Goal: Information Seeking & Learning: Learn about a topic

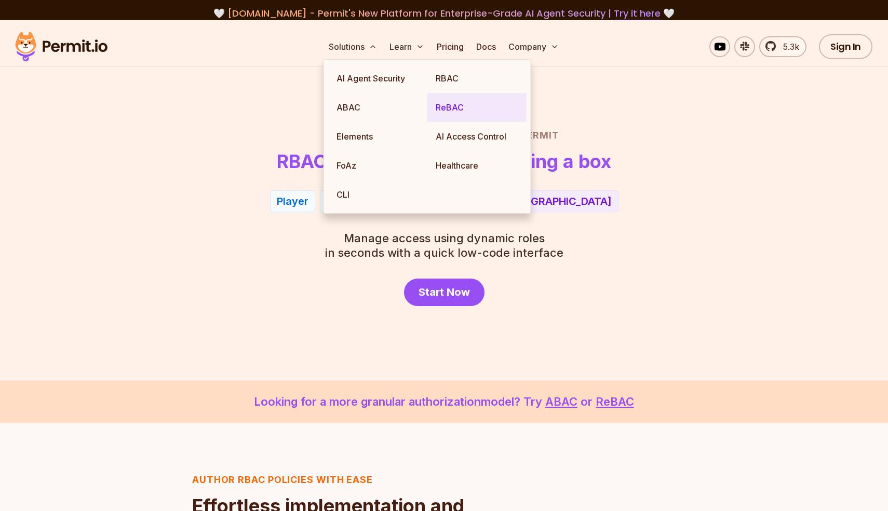
click at [453, 111] on link "ReBAC" at bounding box center [476, 107] width 99 height 29
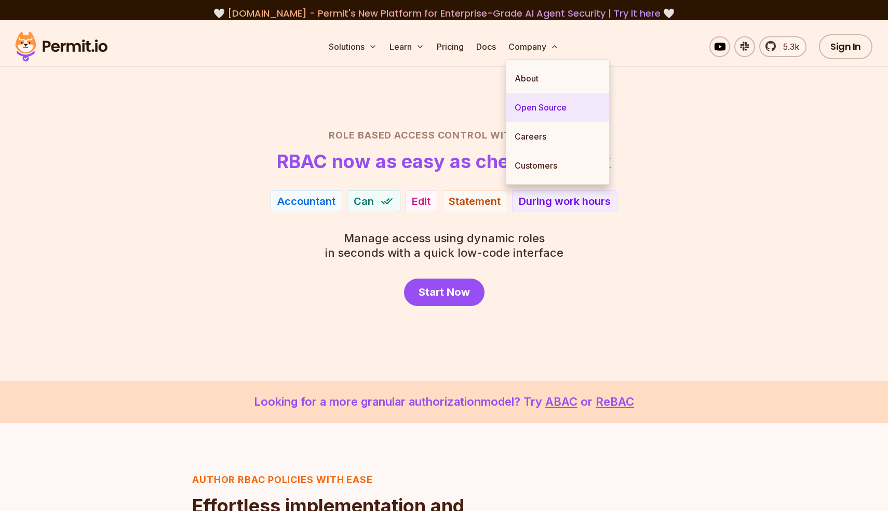
click at [538, 104] on link "Open Source" at bounding box center [557, 107] width 103 height 29
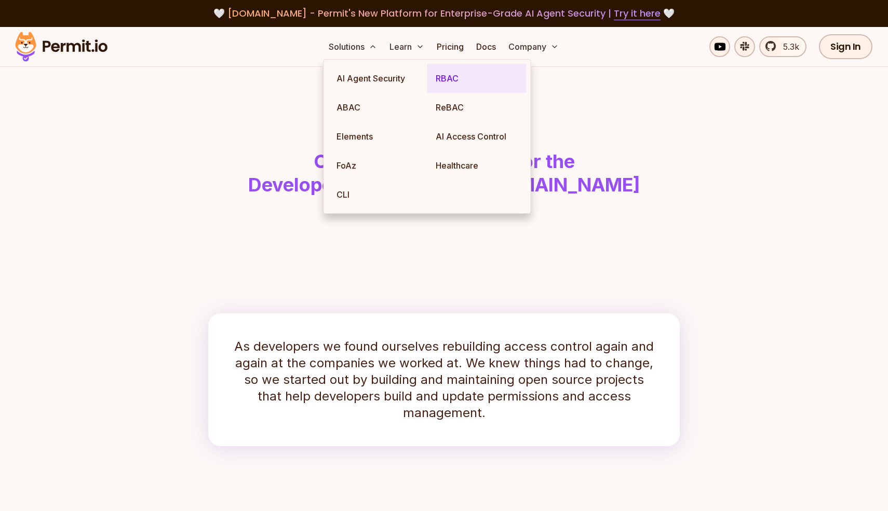
click at [440, 76] on link "RBAC" at bounding box center [476, 78] width 99 height 29
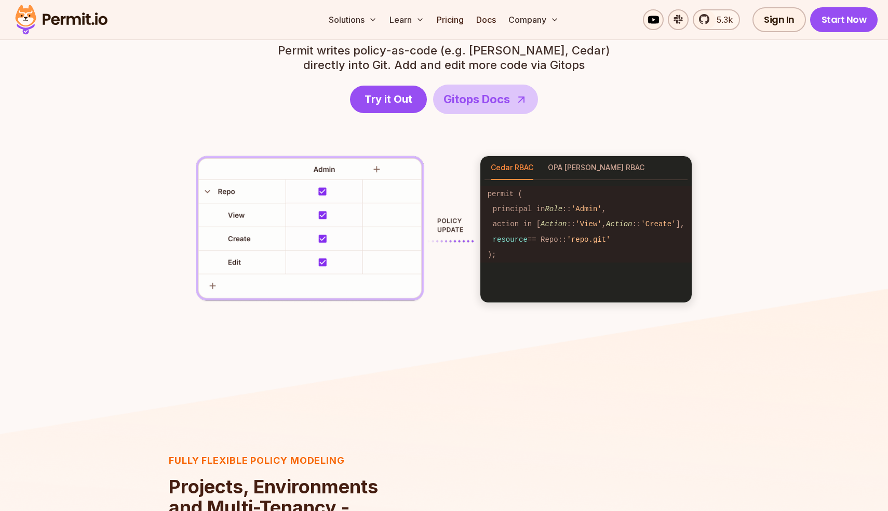
scroll to position [1154, 0]
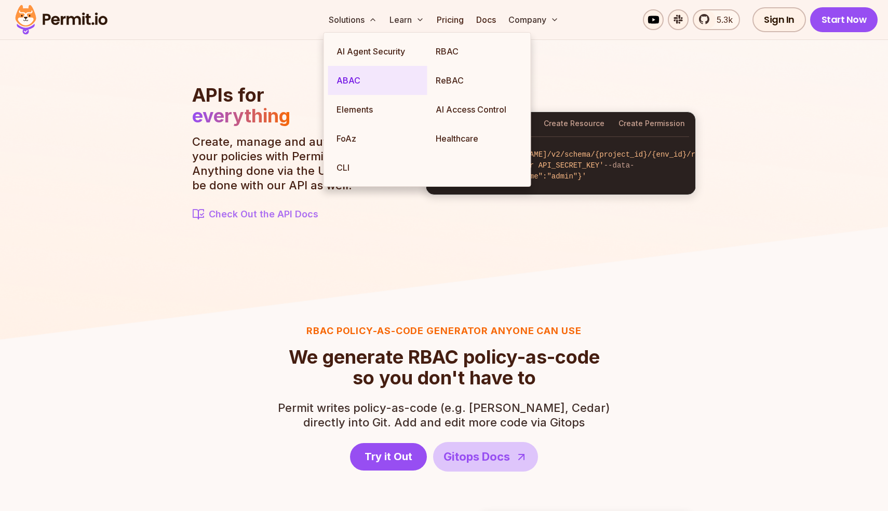
click at [353, 77] on link "ABAC" at bounding box center [377, 80] width 99 height 29
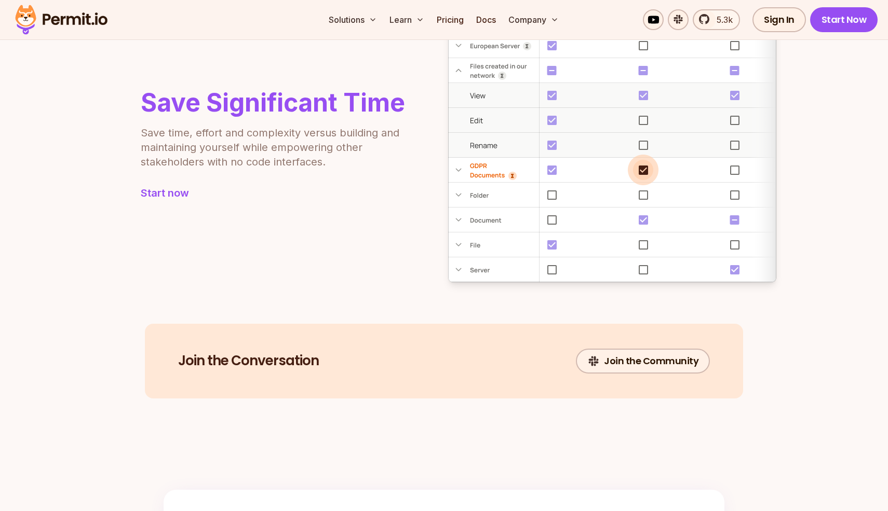
scroll to position [805, 0]
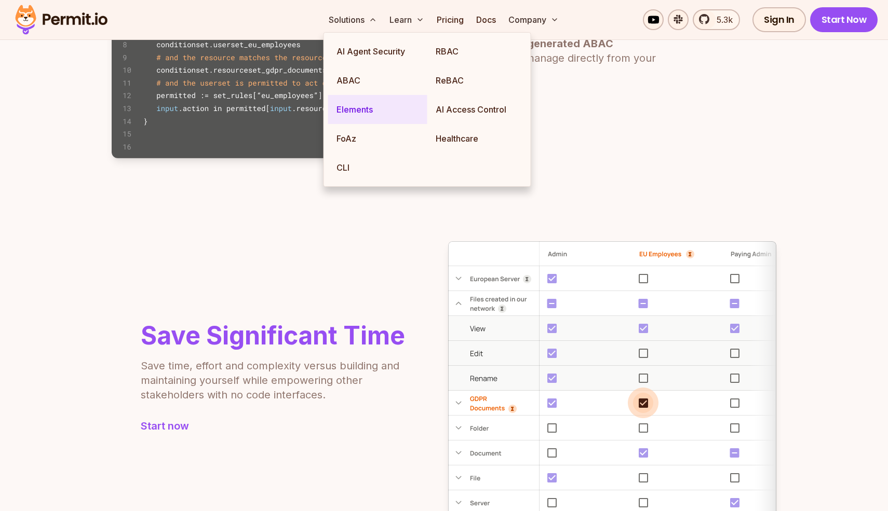
click at [353, 114] on link "Elements" at bounding box center [377, 109] width 99 height 29
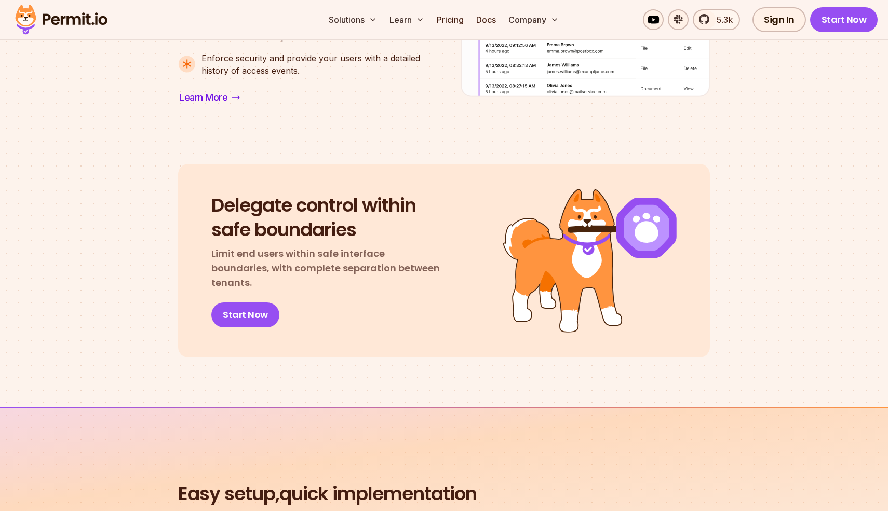
scroll to position [1091, 0]
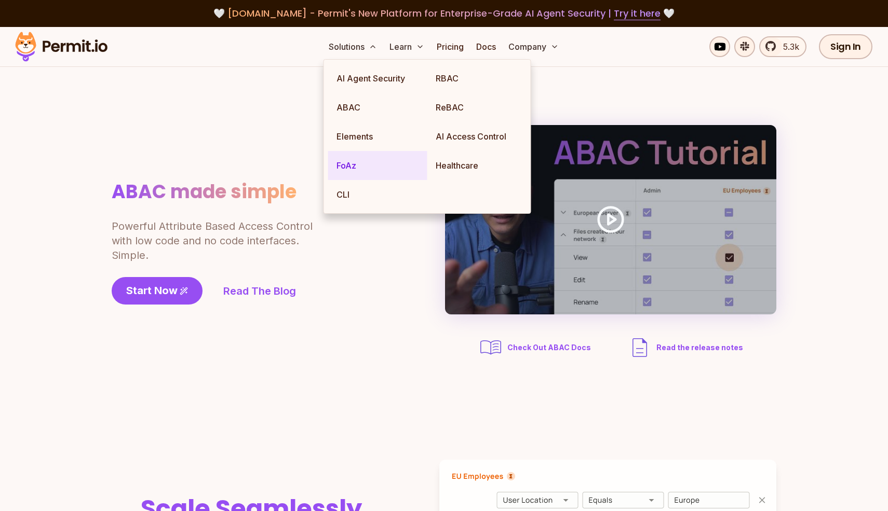
click at [349, 170] on link "FoAz" at bounding box center [377, 165] width 99 height 29
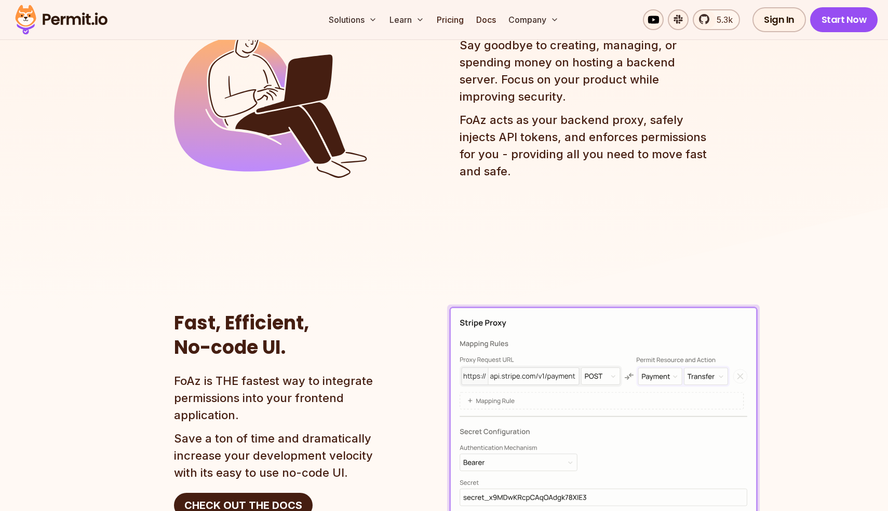
scroll to position [1382, 0]
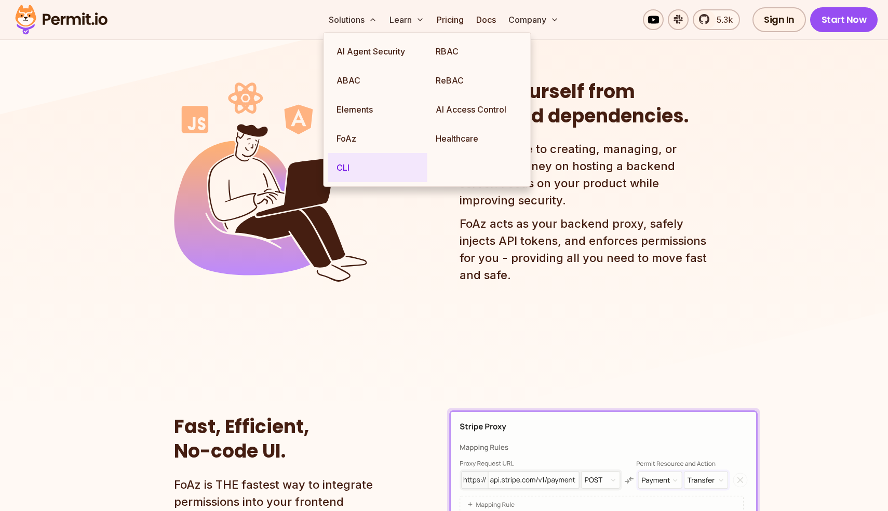
click at [345, 169] on link "CLI" at bounding box center [377, 167] width 99 height 29
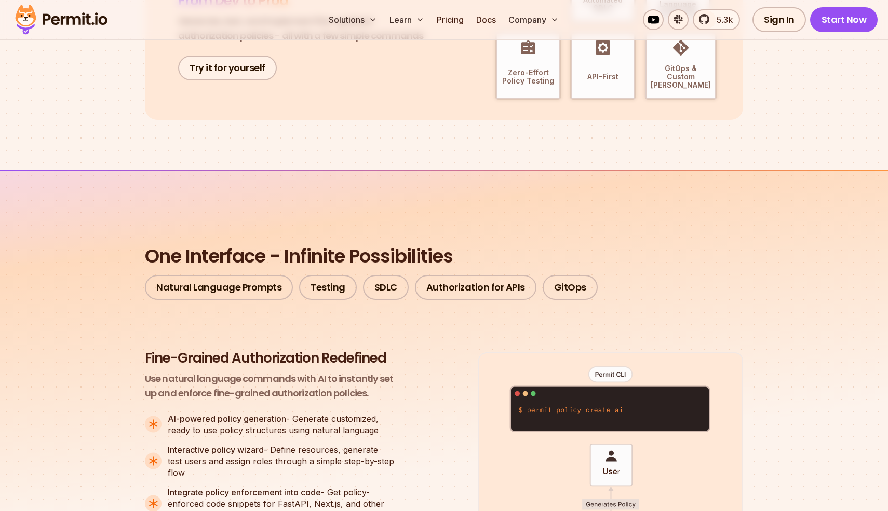
scroll to position [423, 0]
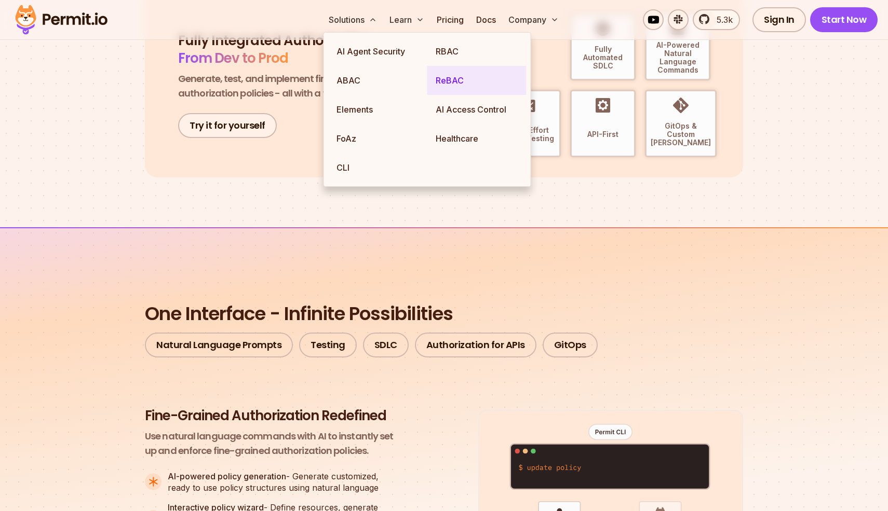
click at [443, 84] on link "ReBAC" at bounding box center [476, 80] width 99 height 29
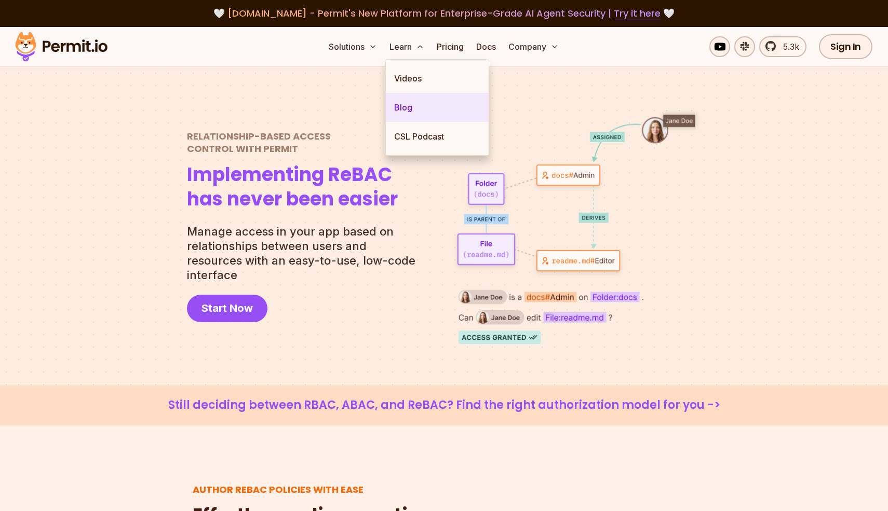
click at [404, 109] on link "Blog" at bounding box center [437, 107] width 103 height 29
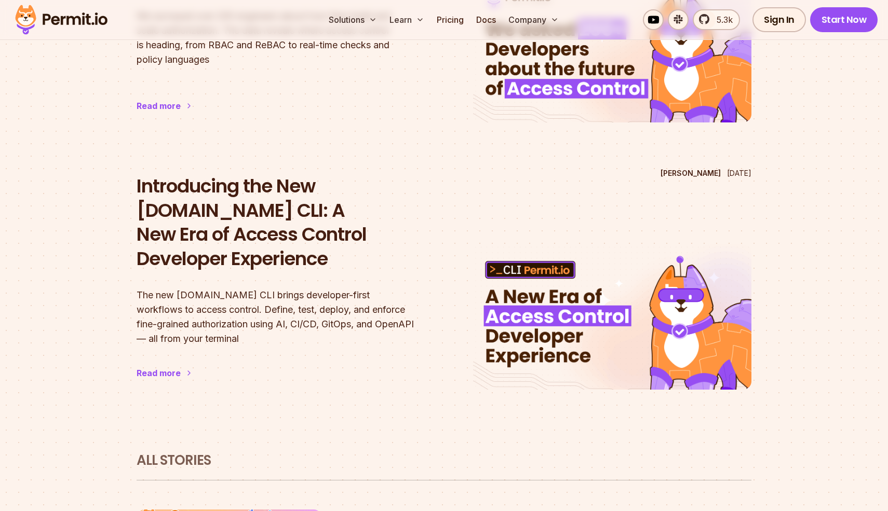
scroll to position [158, 0]
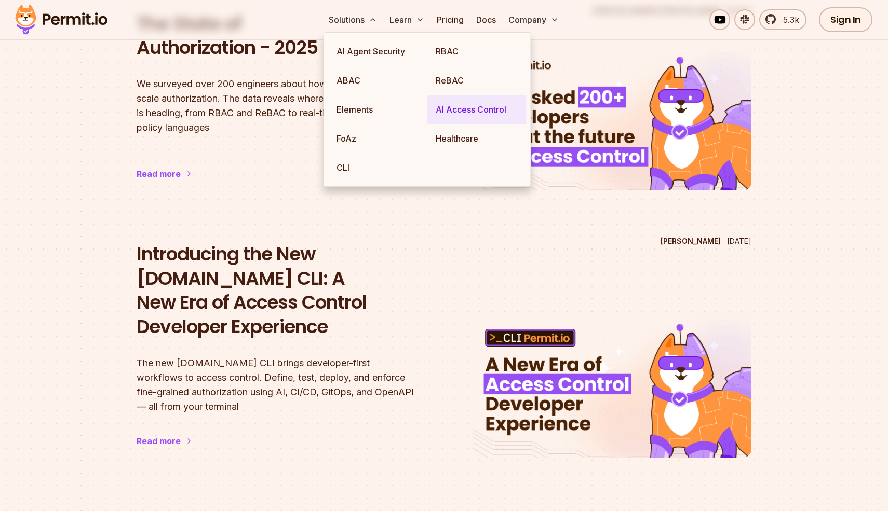
click at [450, 105] on link "AI Access Control" at bounding box center [476, 109] width 99 height 29
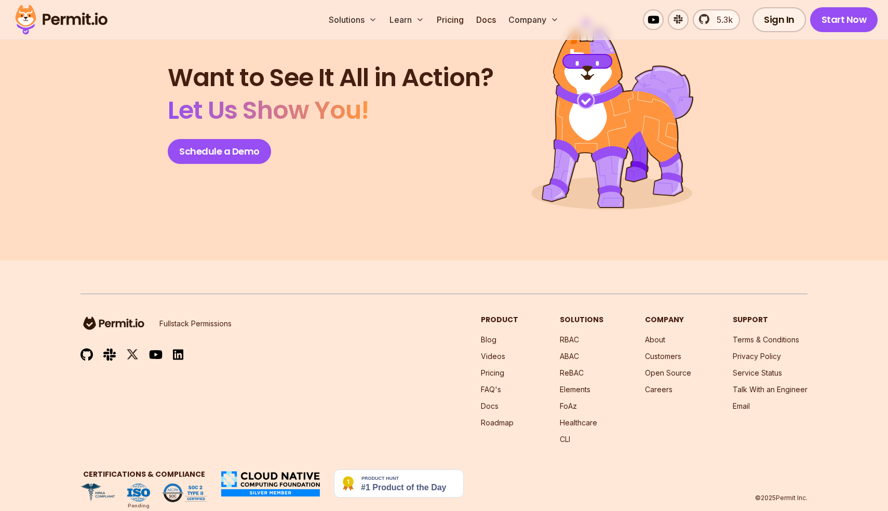
scroll to position [4399, 0]
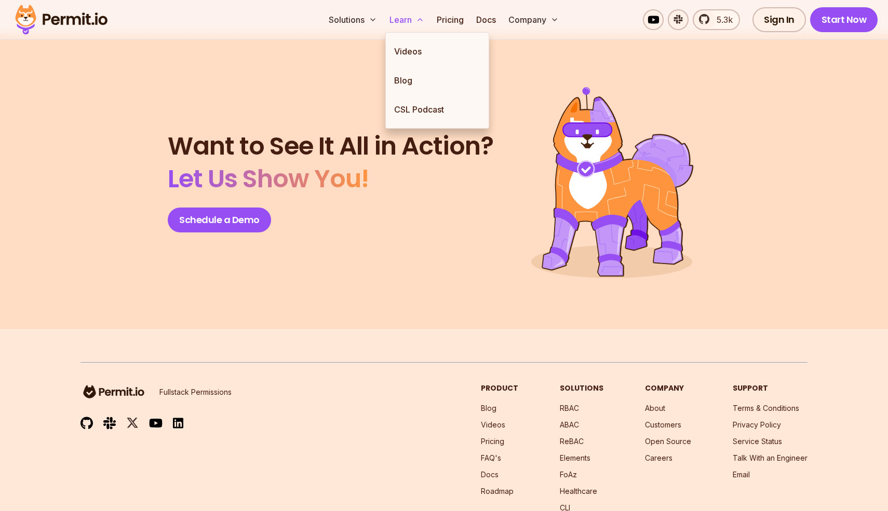
click at [400, 18] on button "Learn" at bounding box center [406, 19] width 43 height 21
click at [416, 109] on link "CSL Podcast" at bounding box center [437, 109] width 103 height 29
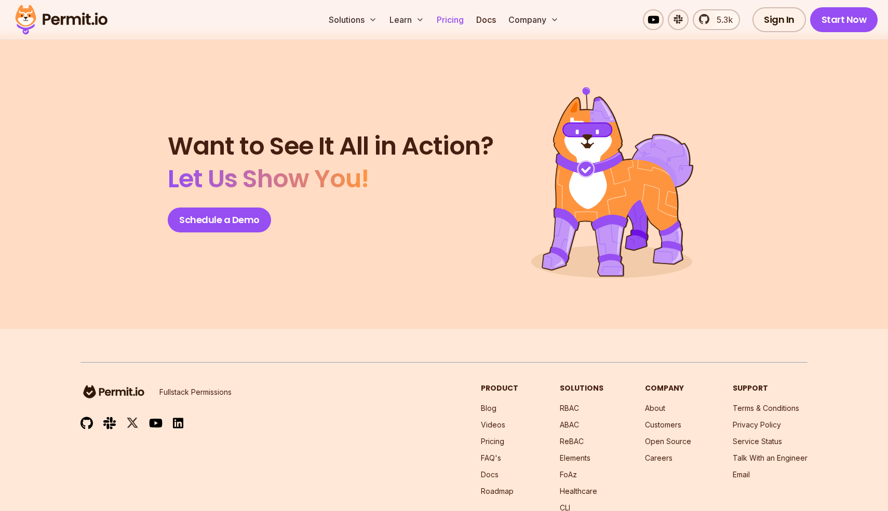
click at [451, 18] on link "Pricing" at bounding box center [450, 19] width 35 height 21
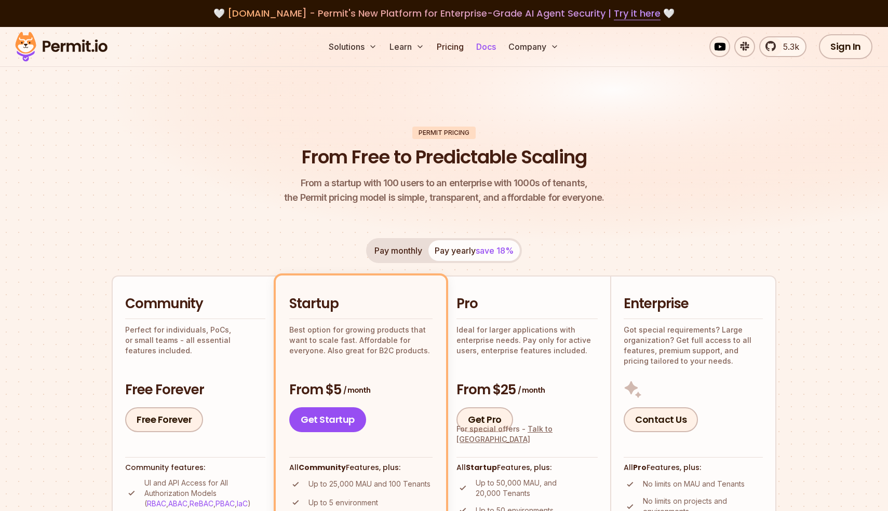
click at [494, 44] on link "Docs" at bounding box center [486, 46] width 28 height 21
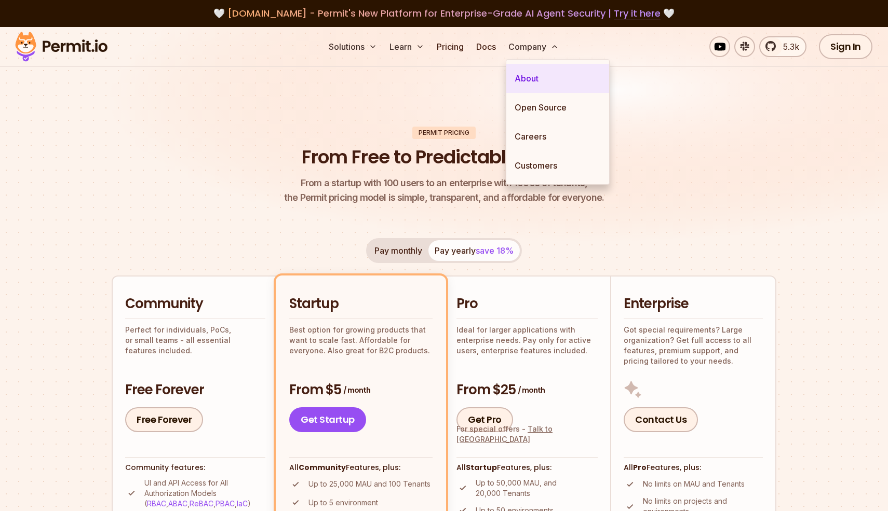
click at [532, 75] on link "About" at bounding box center [557, 78] width 103 height 29
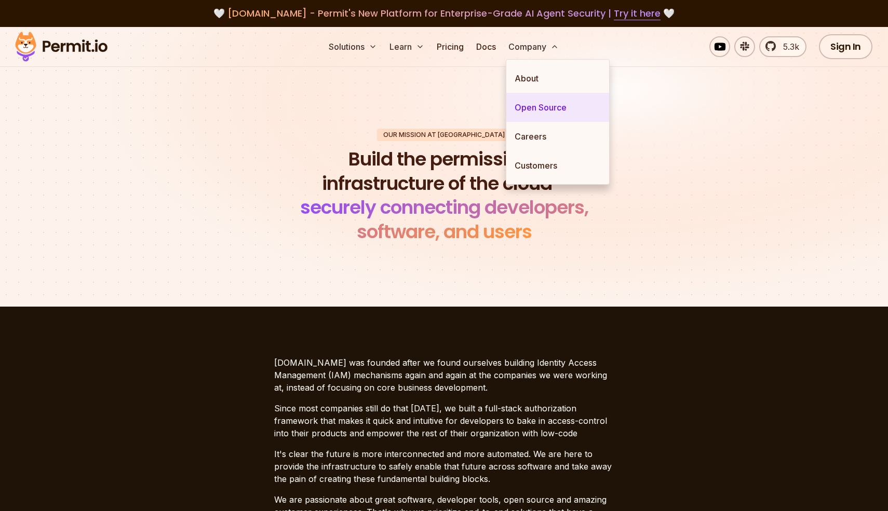
click at [533, 110] on link "Open Source" at bounding box center [557, 107] width 103 height 29
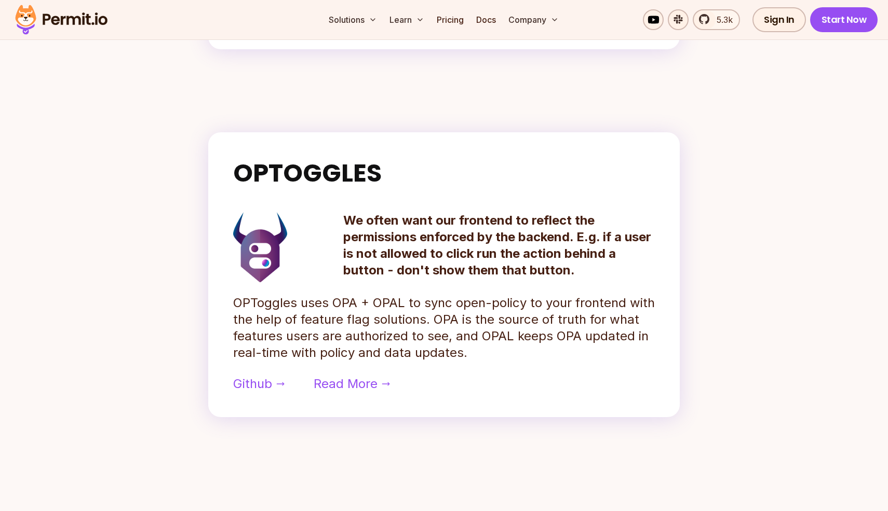
scroll to position [278, 0]
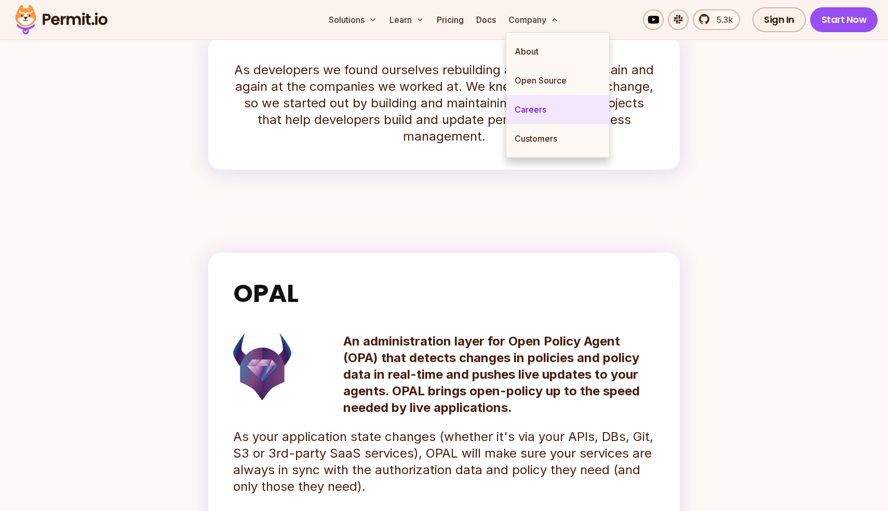
click at [529, 107] on link "Careers" at bounding box center [557, 109] width 103 height 29
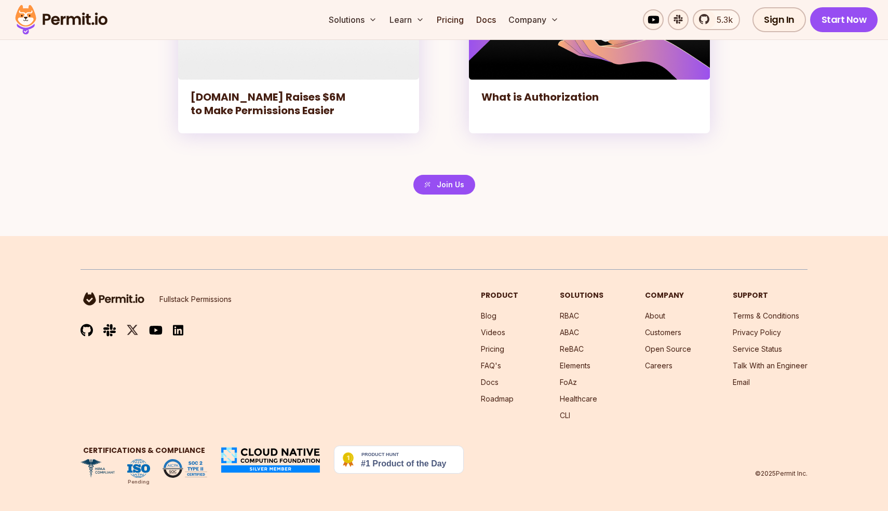
scroll to position [881, 0]
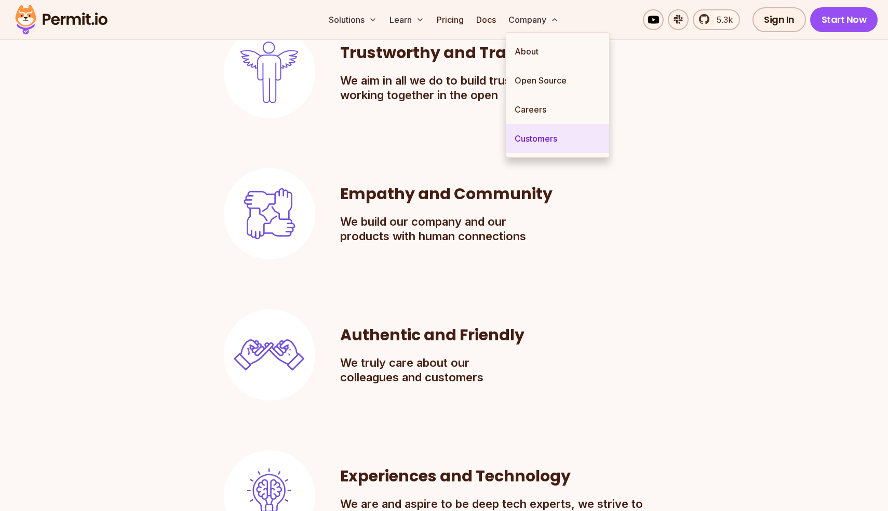
click at [539, 142] on link "Customers" at bounding box center [557, 138] width 103 height 29
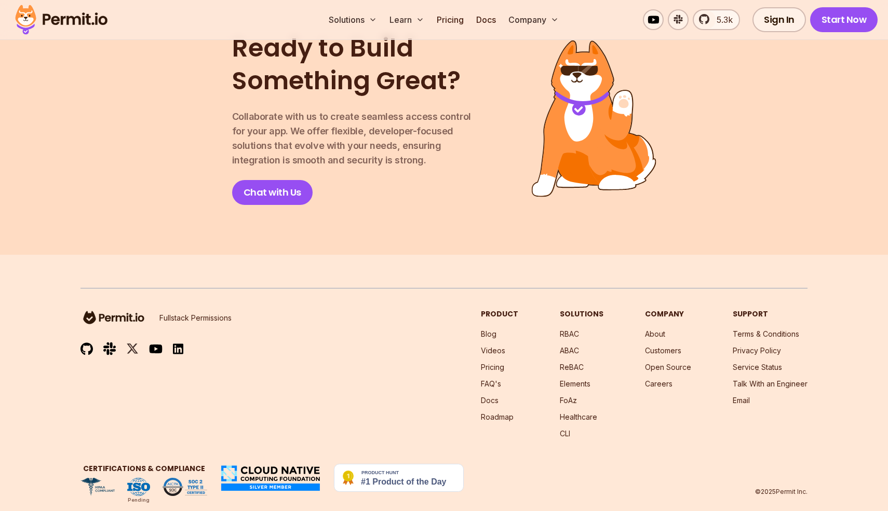
scroll to position [1450, 0]
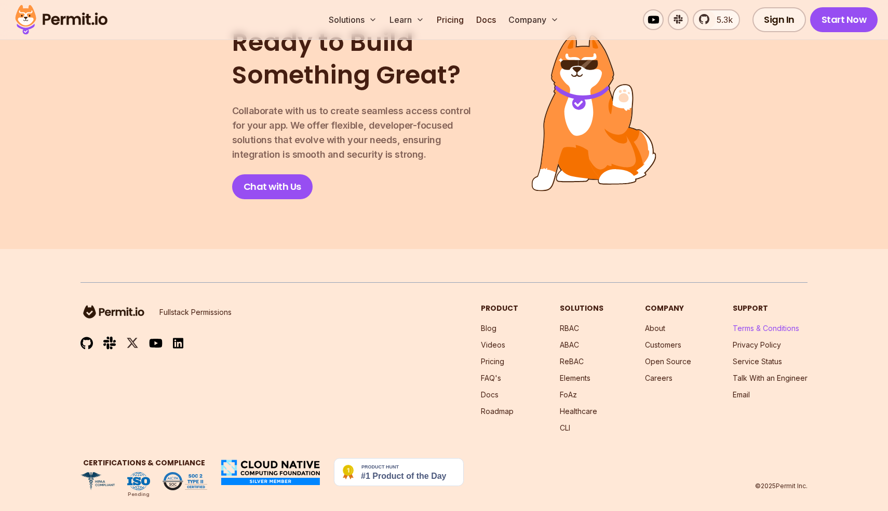
click at [745, 324] on link "Terms & Conditions" at bounding box center [766, 328] width 66 height 9
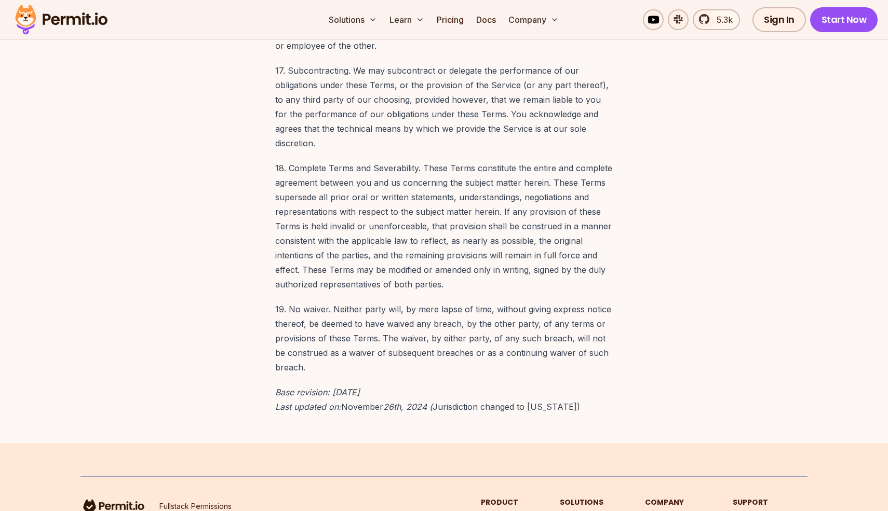
scroll to position [7895, 0]
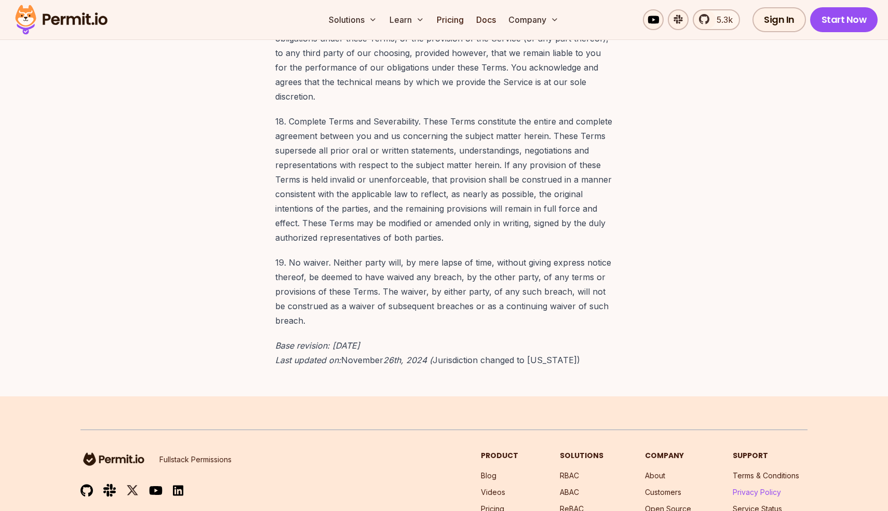
click at [771, 488] on link "Privacy Policy" at bounding box center [757, 492] width 48 height 9
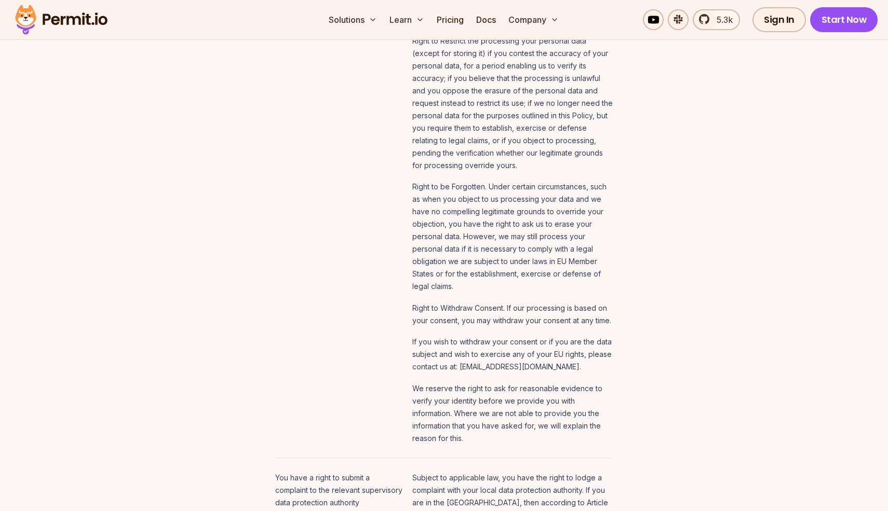
scroll to position [5355, 0]
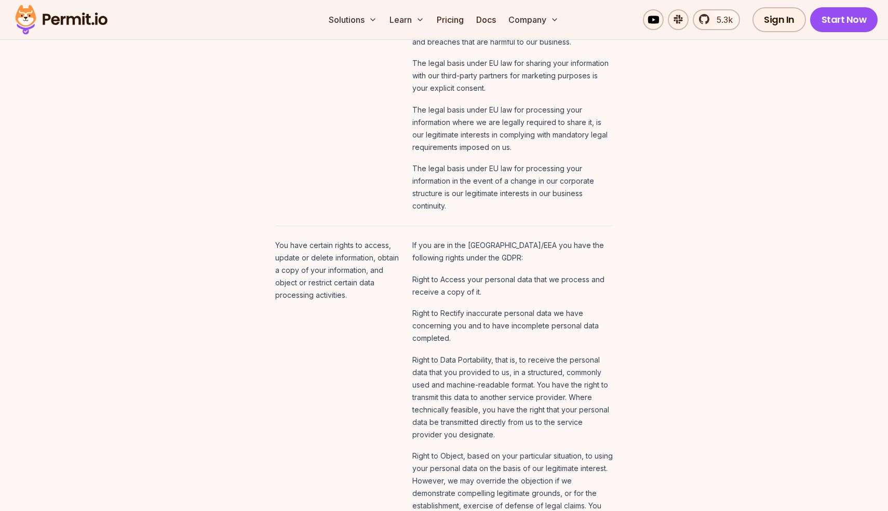
scroll to position [4437, 0]
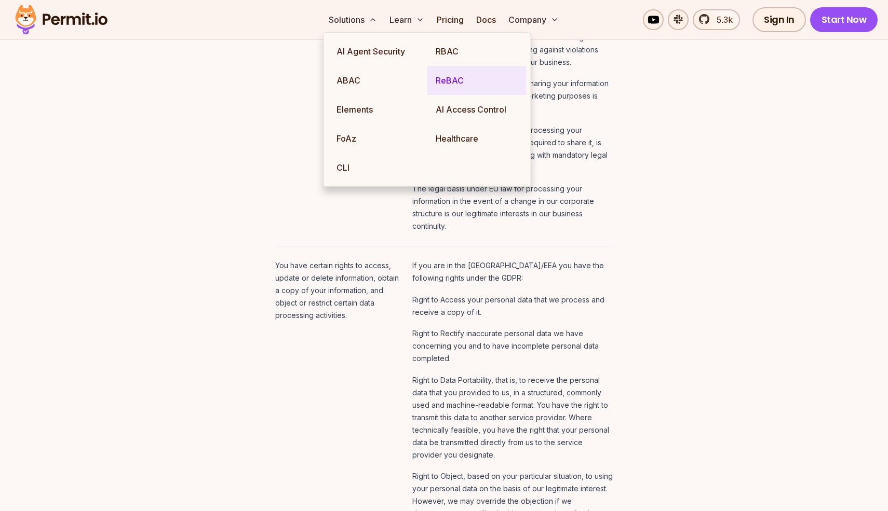
click at [447, 77] on link "ReBAC" at bounding box center [476, 80] width 99 height 29
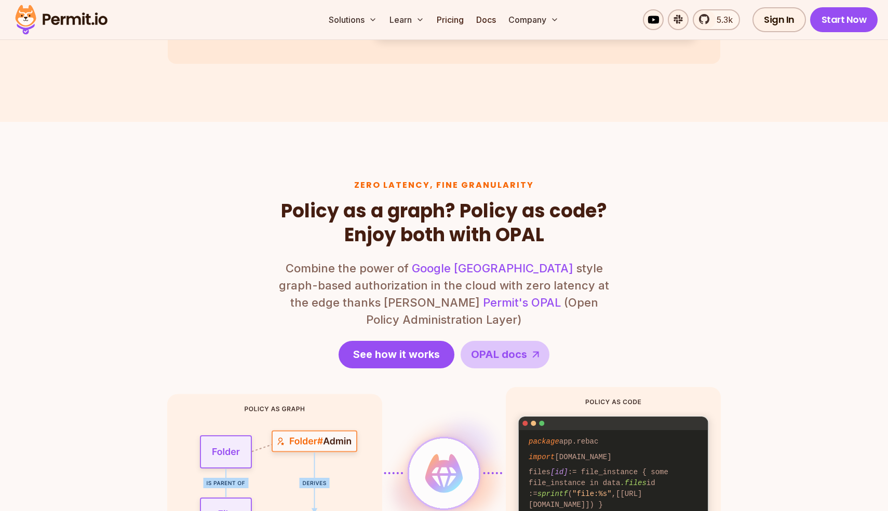
scroll to position [1110, 0]
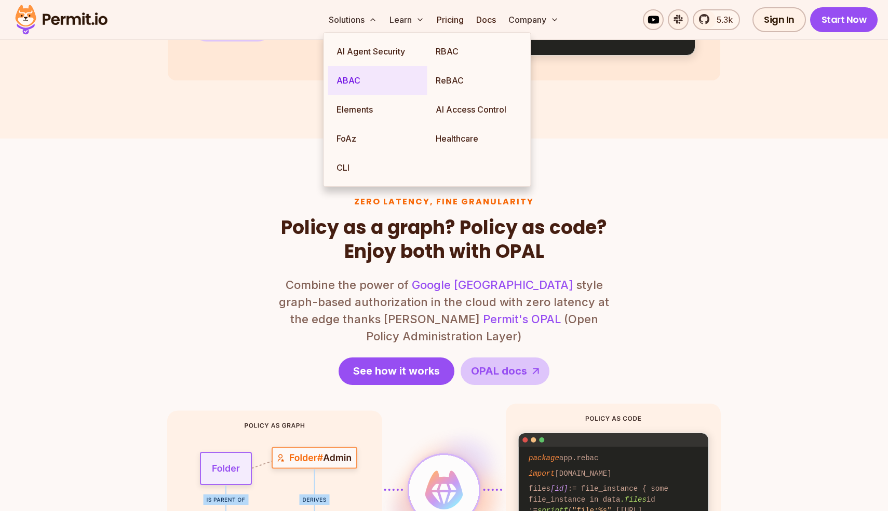
click at [349, 87] on link "ABAC" at bounding box center [377, 80] width 99 height 29
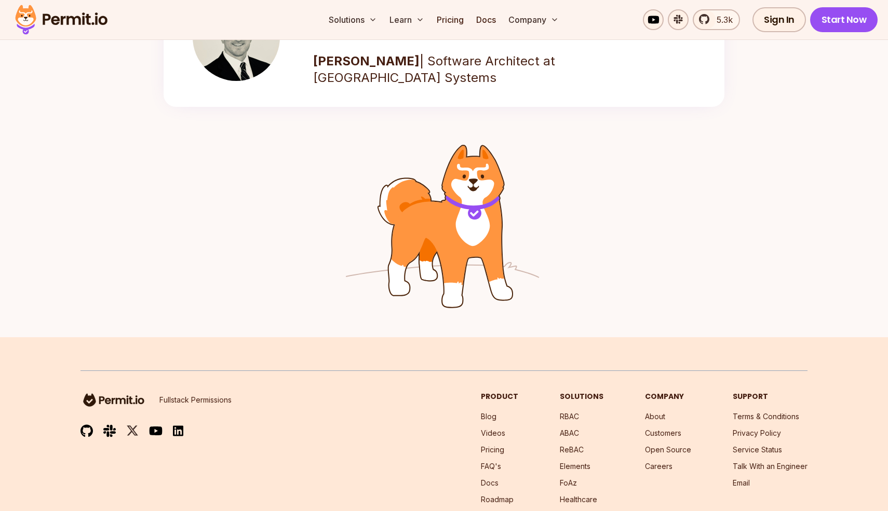
scroll to position [1662, 0]
